Goal: Task Accomplishment & Management: Manage account settings

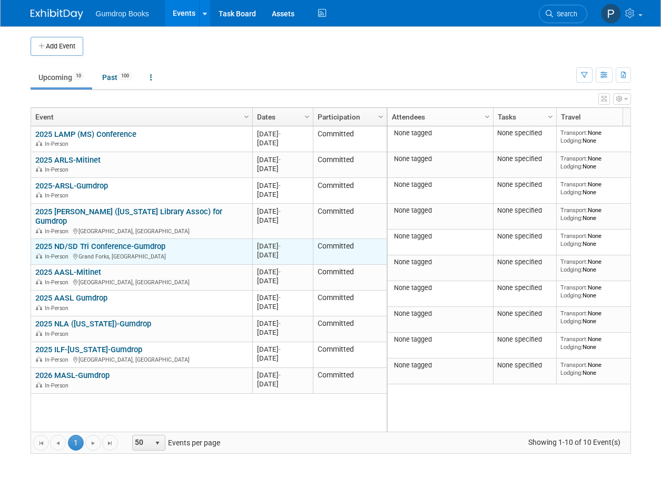
click at [113, 242] on link "2025 ND/SD Tri Conference-Gumdrop" at bounding box center [100, 246] width 130 height 9
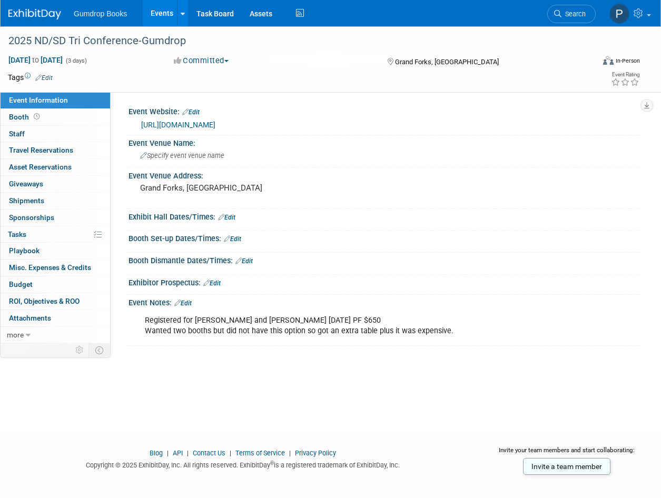
click at [190, 300] on link "Edit" at bounding box center [182, 303] width 17 height 7
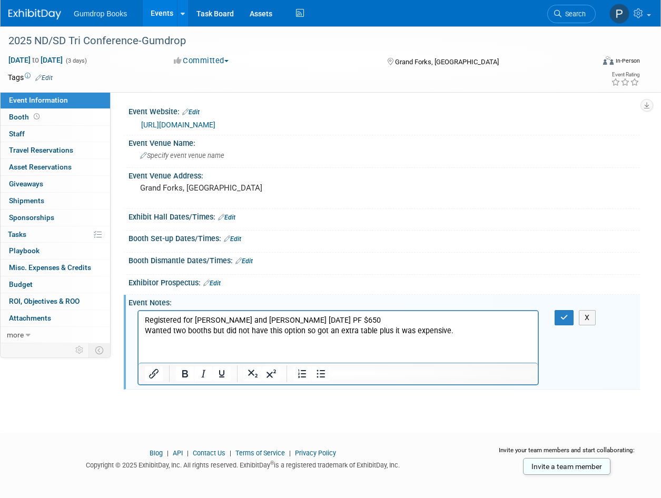
click at [457, 331] on p "Registered for [PERSON_NAME] and [PERSON_NAME] [DATE] PF $650 Wanted two booths…" at bounding box center [338, 325] width 387 height 21
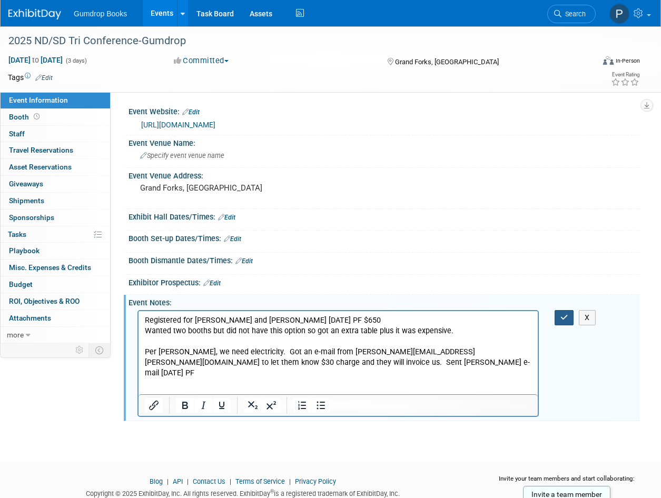
click at [561, 318] on icon "button" at bounding box center [565, 317] width 8 height 7
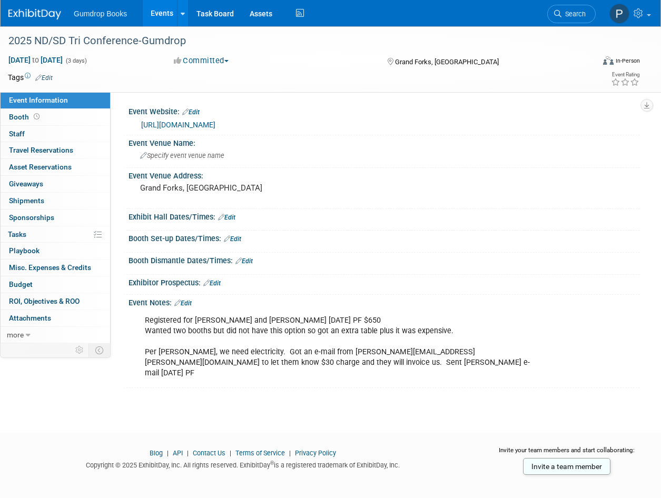
click at [24, 13] on img at bounding box center [34, 14] width 53 height 11
